Goal: Task Accomplishment & Management: Manage account settings

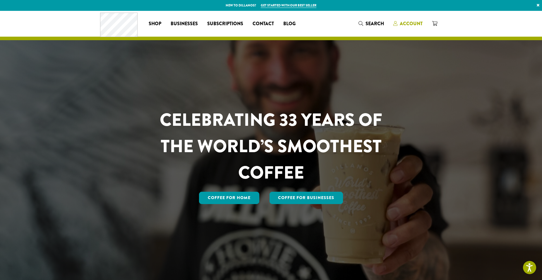
click at [401, 22] on span "Account" at bounding box center [411, 23] width 23 height 7
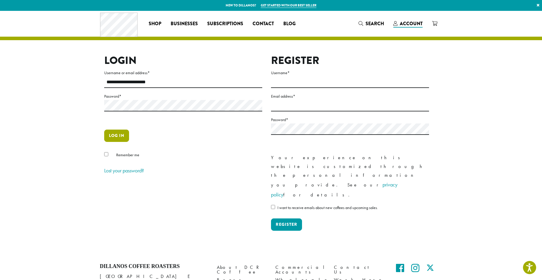
click at [113, 137] on button "Log in" at bounding box center [116, 135] width 25 height 12
type button "Log in"
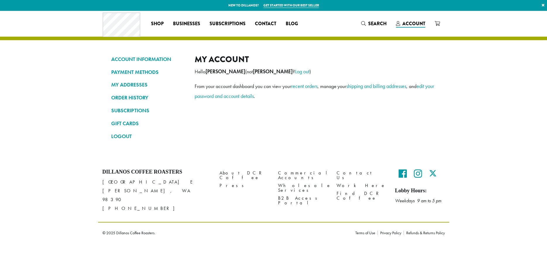
click at [113, 134] on link "LOGOUT" at bounding box center [148, 136] width 75 height 10
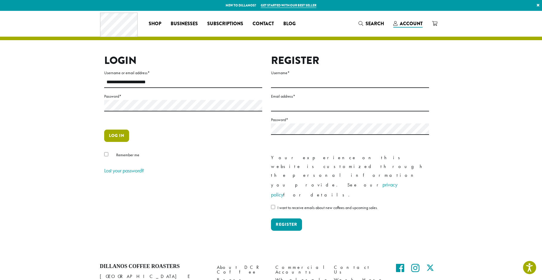
click at [108, 141] on button "Log in" at bounding box center [116, 135] width 25 height 12
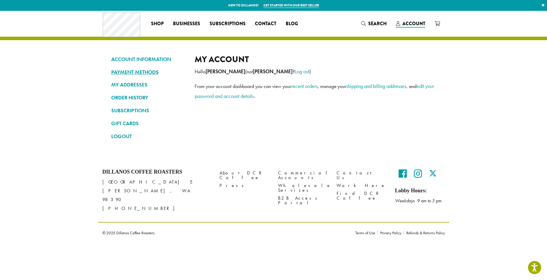
click at [168, 70] on link "PAYMENT METHODS" at bounding box center [148, 72] width 75 height 10
